Goal: Task Accomplishment & Management: Use online tool/utility

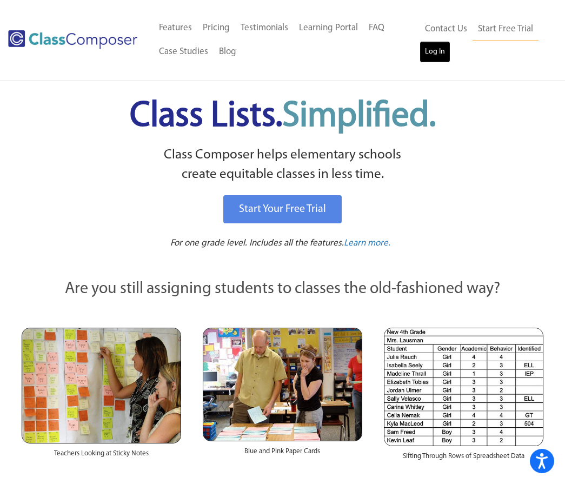
click at [439, 57] on link "Log In" at bounding box center [435, 52] width 31 height 22
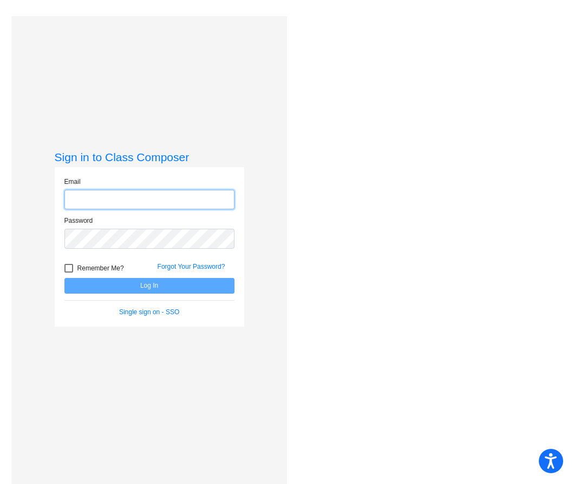
type input "[PERSON_NAME][EMAIL_ADDRESS][PERSON_NAME][DOMAIN_NAME]"
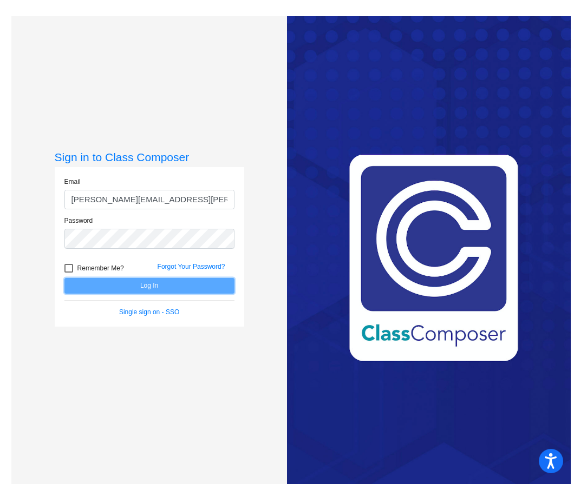
click at [139, 287] on button "Log In" at bounding box center [149, 286] width 170 height 16
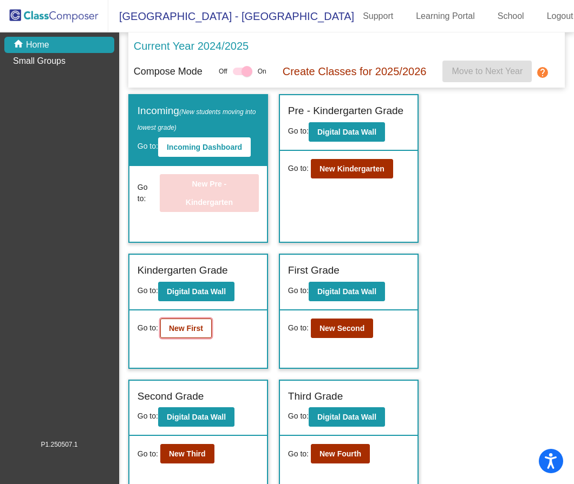
click at [183, 335] on button "New First" at bounding box center [185, 328] width 51 height 19
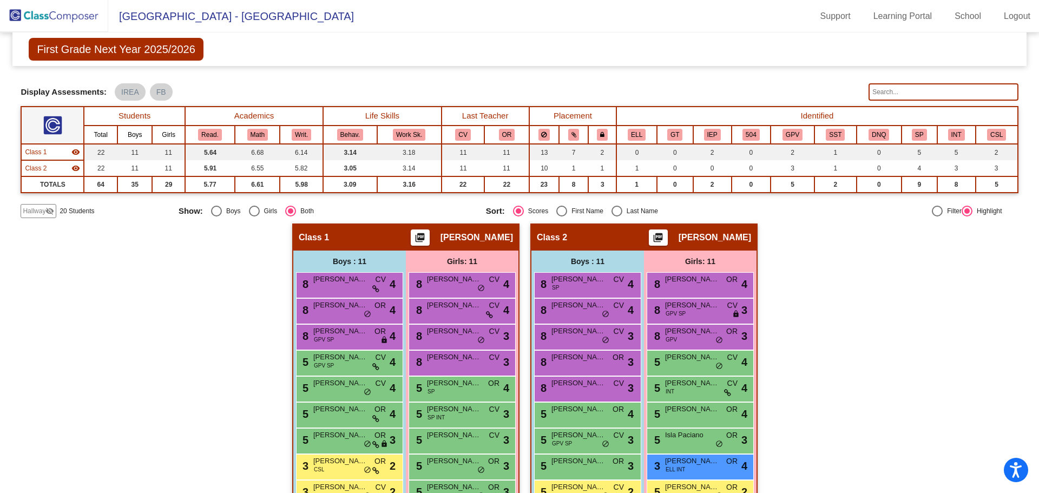
click at [121, 49] on span "First Grade Next Year 2025/2026" at bounding box center [116, 49] width 174 height 23
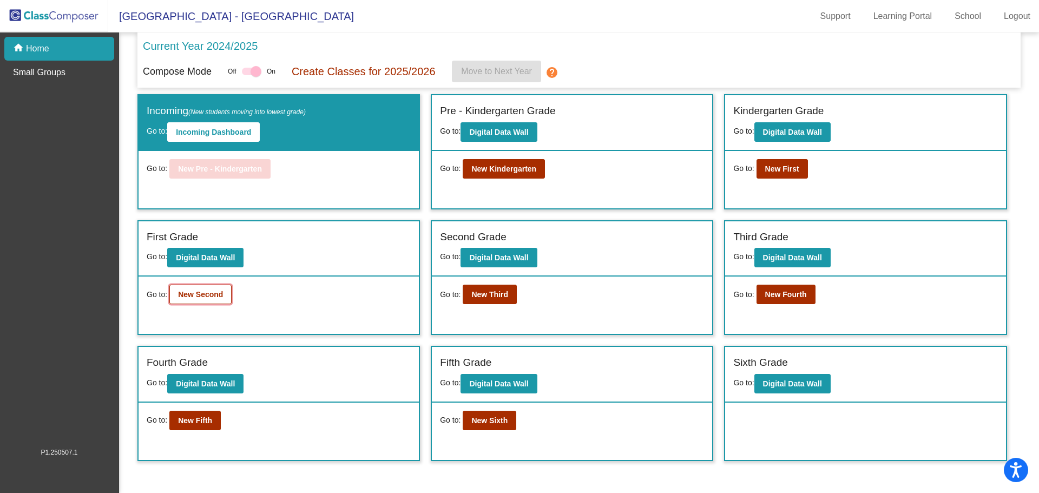
click at [206, 293] on b "New Second" at bounding box center [200, 294] width 45 height 9
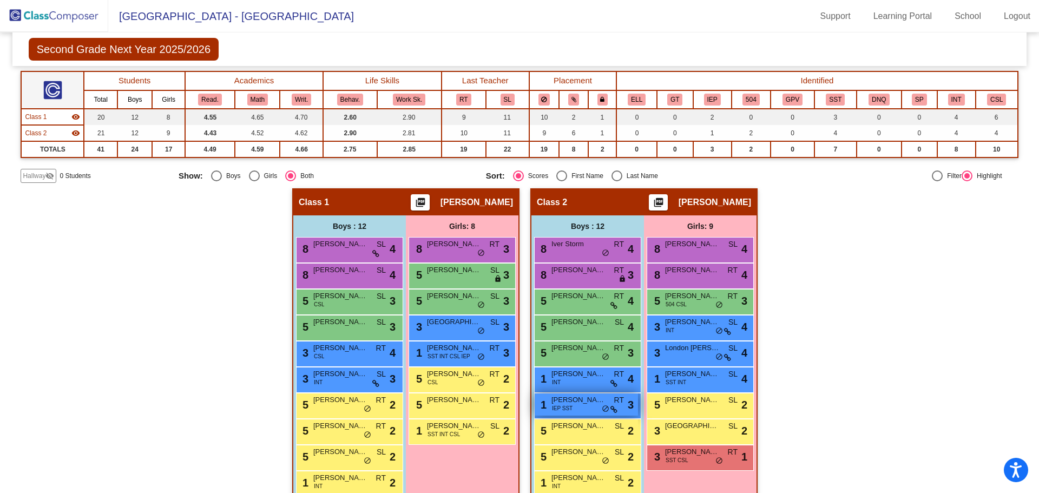
scroll to position [108, 0]
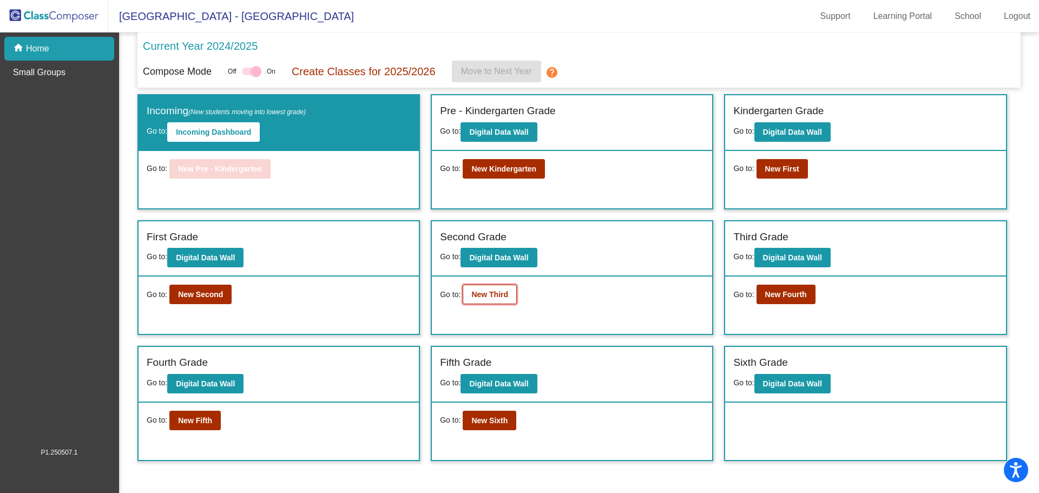
click at [501, 297] on b "New Third" at bounding box center [489, 294] width 37 height 9
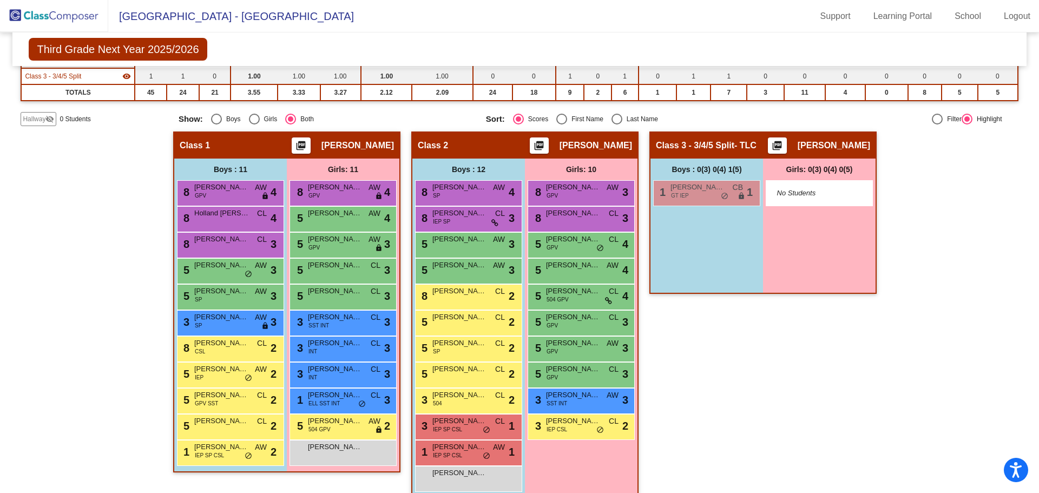
scroll to position [124, 0]
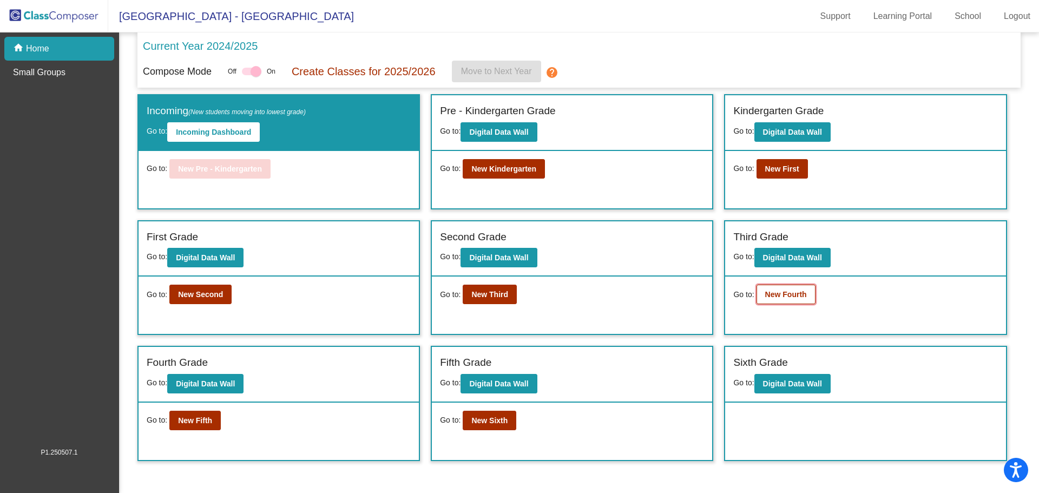
click at [573, 291] on b "New Fourth" at bounding box center [786, 294] width 42 height 9
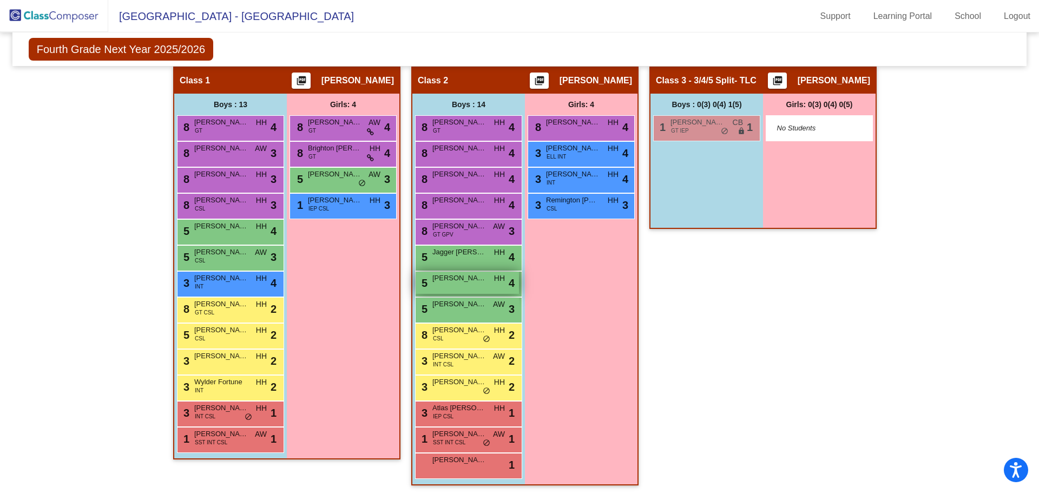
scroll to position [176, 0]
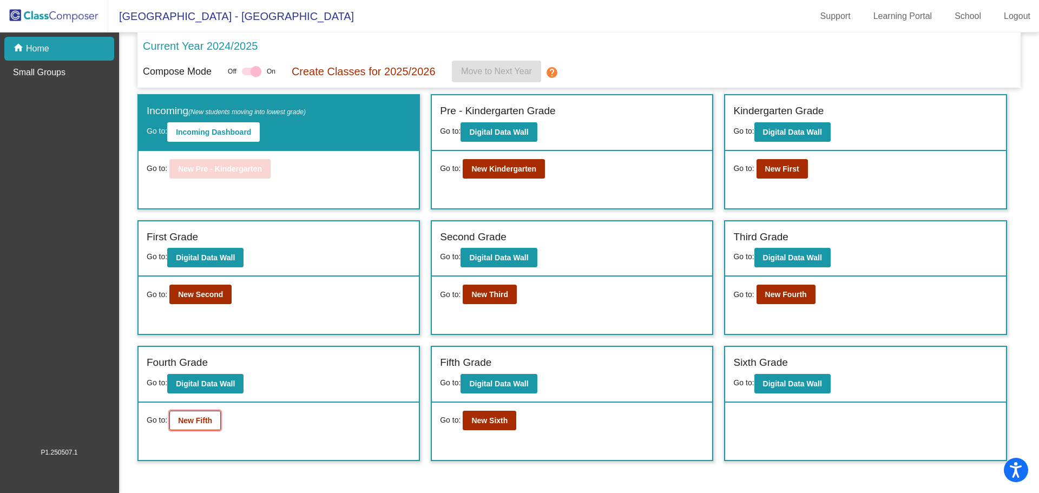
click at [185, 415] on button "New Fifth" at bounding box center [194, 420] width 51 height 19
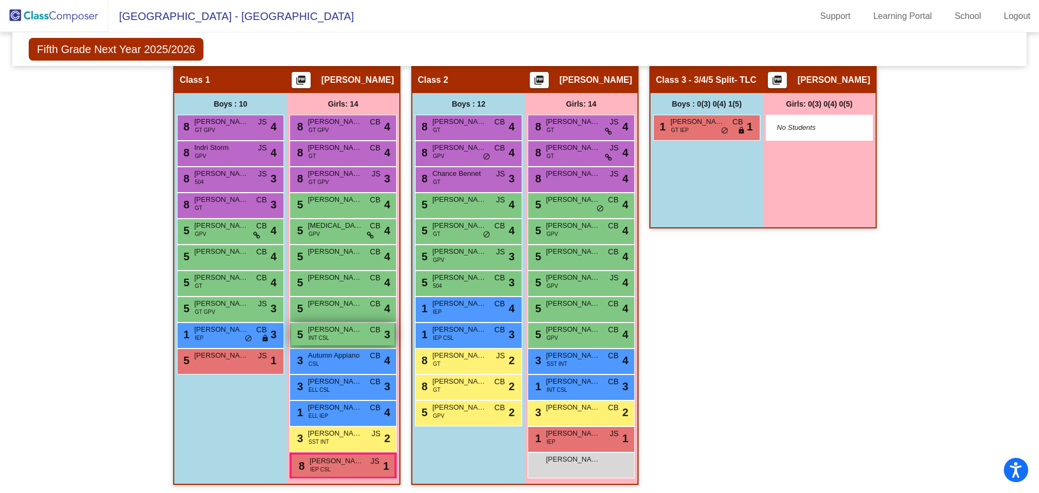
scroll to position [176, 0]
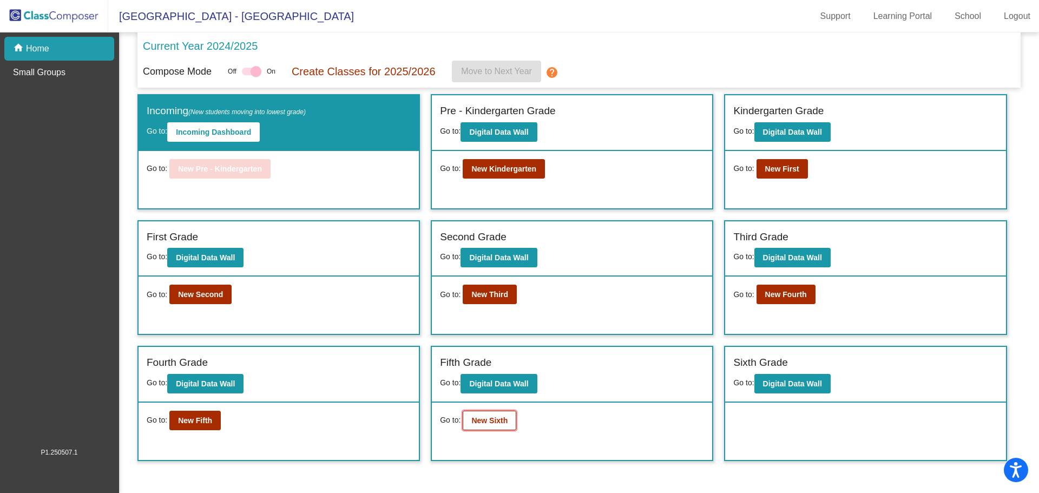
click at [492, 418] on b "New Sixth" at bounding box center [489, 420] width 36 height 9
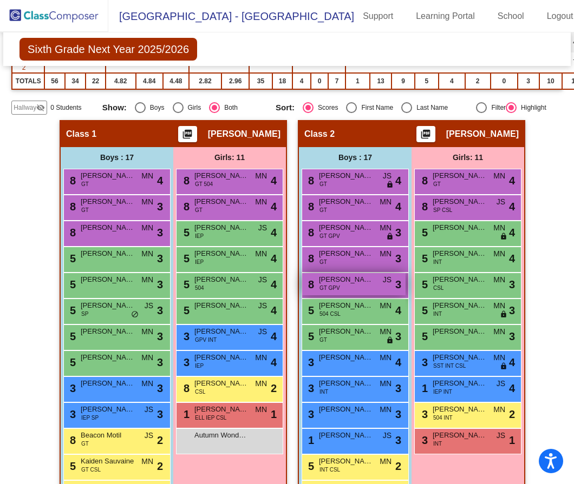
scroll to position [120, 0]
